Goal: Find specific page/section: Find specific page/section

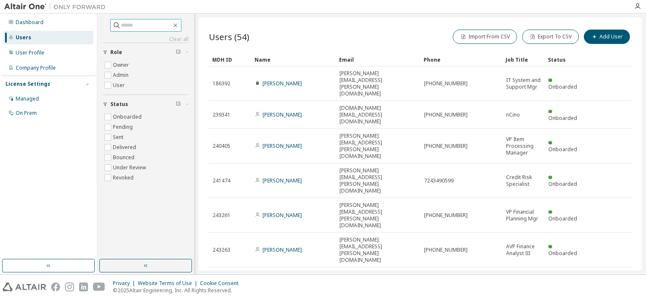
click at [123, 27] on input "text" at bounding box center [146, 25] width 51 height 8
click at [129, 22] on input "text" at bounding box center [146, 25] width 51 height 8
paste input "**********"
type input "**********"
